Goal: Transaction & Acquisition: Subscribe to service/newsletter

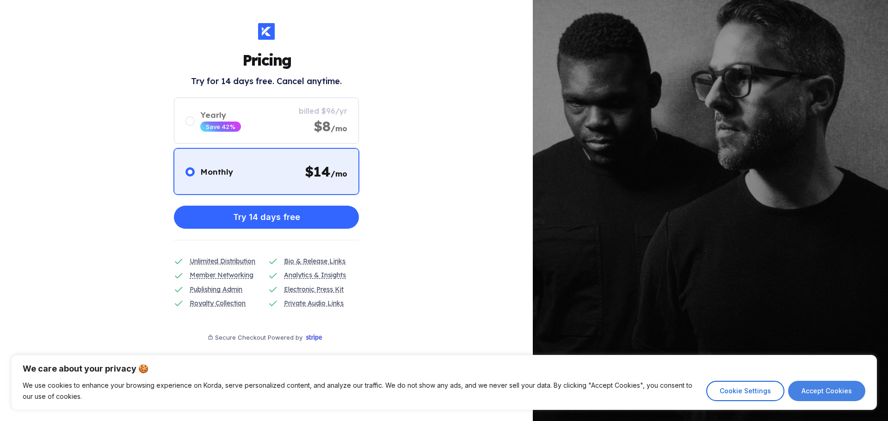
click at [834, 397] on button "Accept Cookies" at bounding box center [826, 391] width 77 height 20
checkbox input "true"
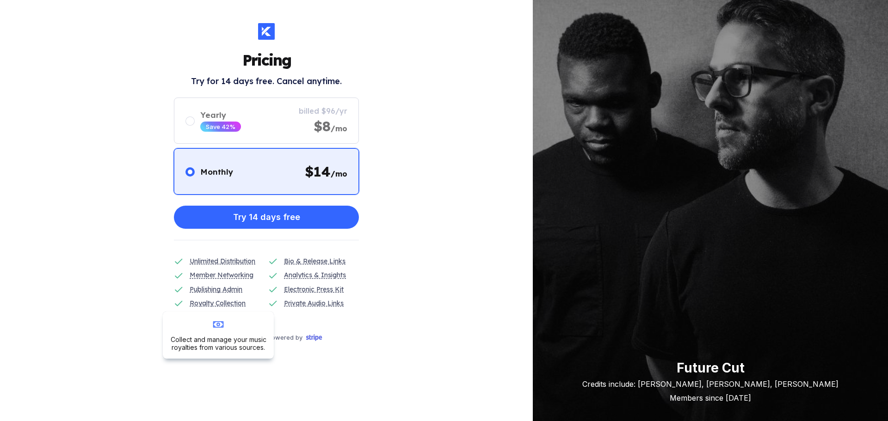
click at [226, 305] on div "Royalty Collection" at bounding box center [218, 303] width 56 height 10
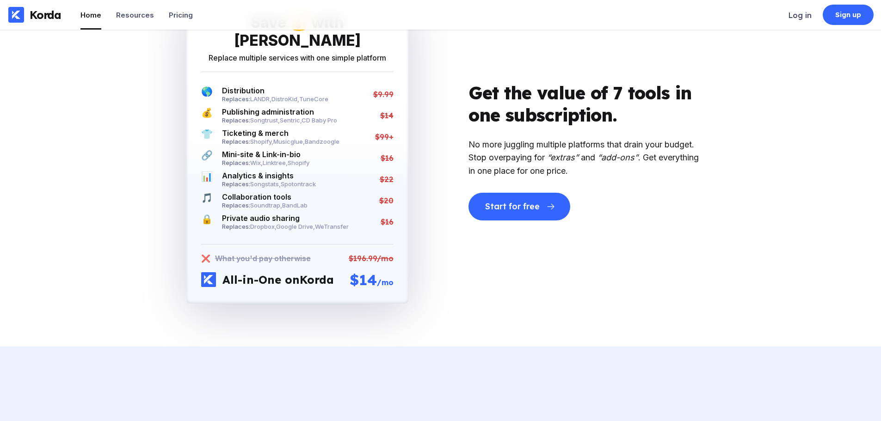
scroll to position [1804, 0]
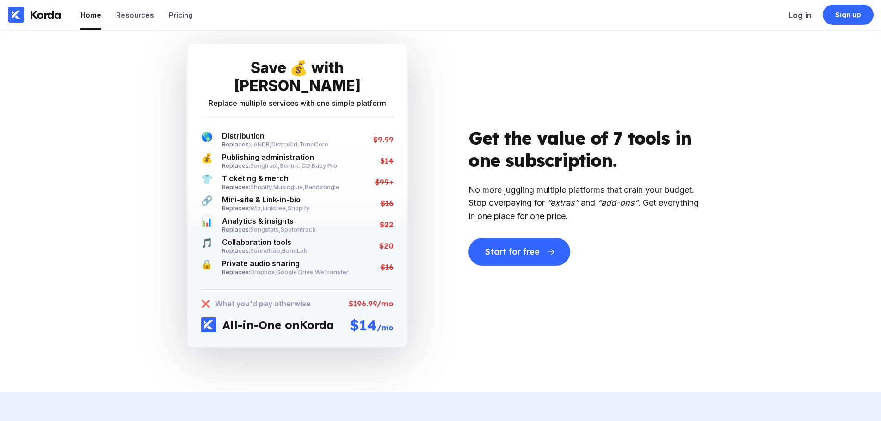
click at [155, 8] on ul "Home Resources Pricing" at bounding box center [136, 15] width 112 height 30
click at [180, 13] on div "Pricing" at bounding box center [181, 15] width 24 height 9
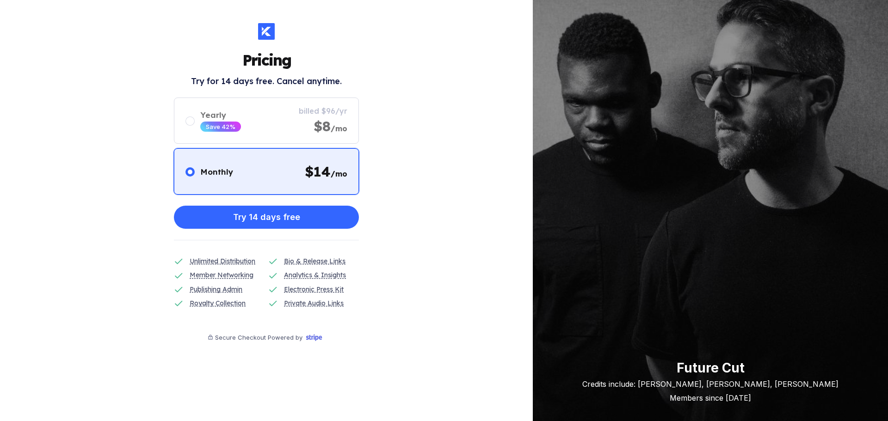
click at [111, 13] on div "Pricing Try for 14 days free. Cancel anytime. Monthly $ 14 /mo Yearly Save 42% …" at bounding box center [266, 210] width 533 height 421
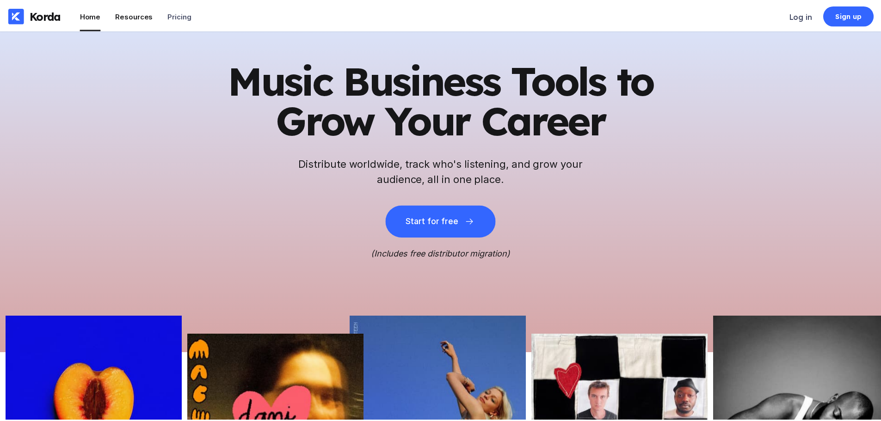
scroll to position [1804, 0]
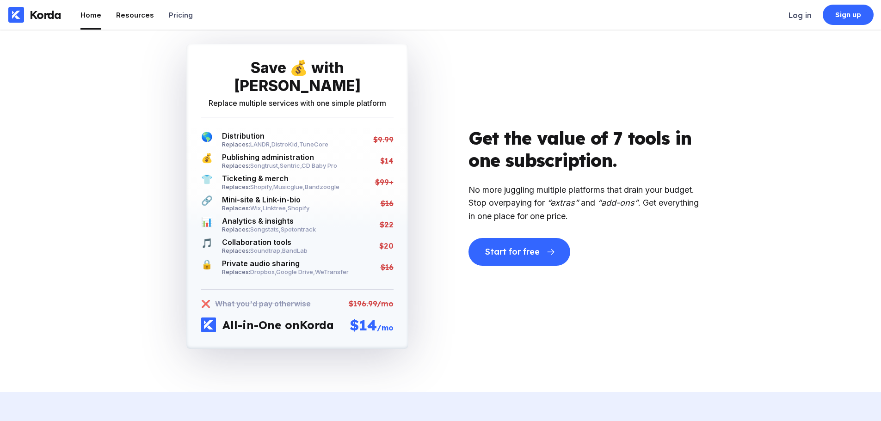
click at [117, 8] on li "Resources" at bounding box center [135, 15] width 38 height 30
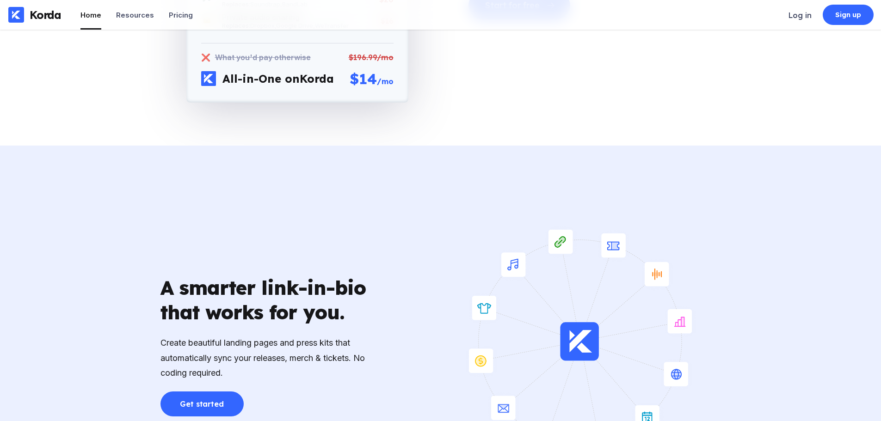
scroll to position [2174, 0]
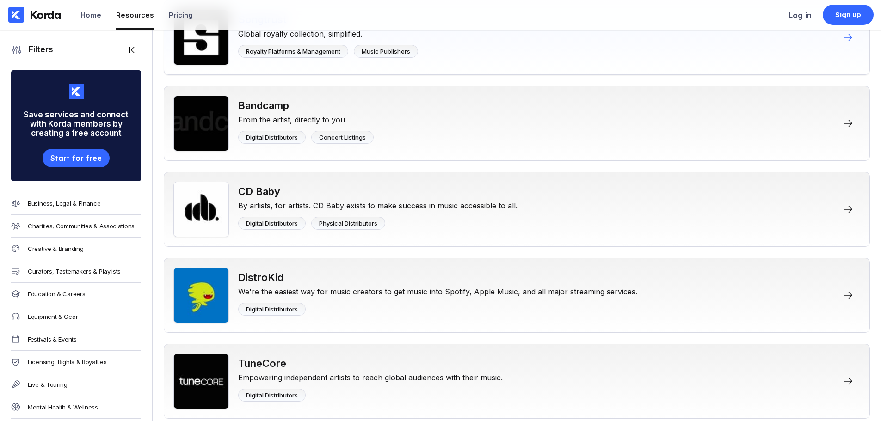
scroll to position [324, 0]
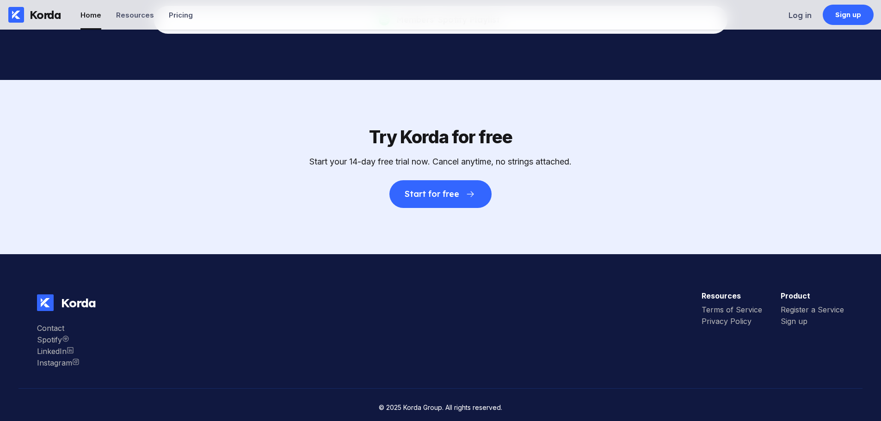
scroll to position [2827, 0]
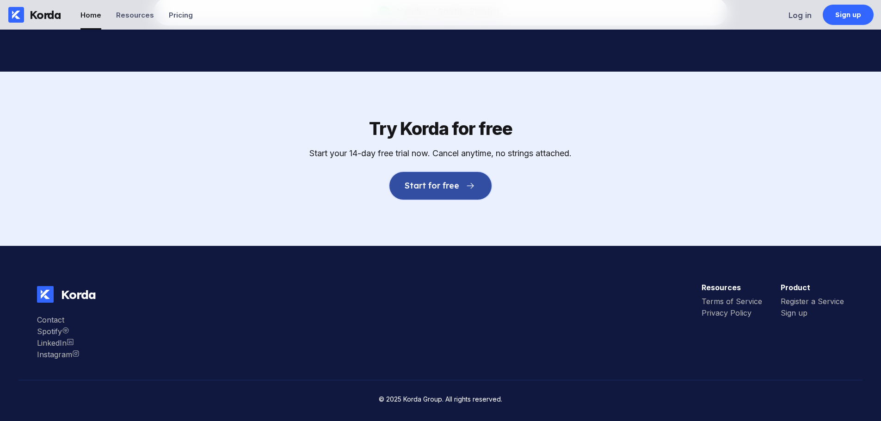
click at [453, 191] on div "Start for free" at bounding box center [432, 185] width 54 height 9
